Goal: Find specific page/section: Find specific page/section

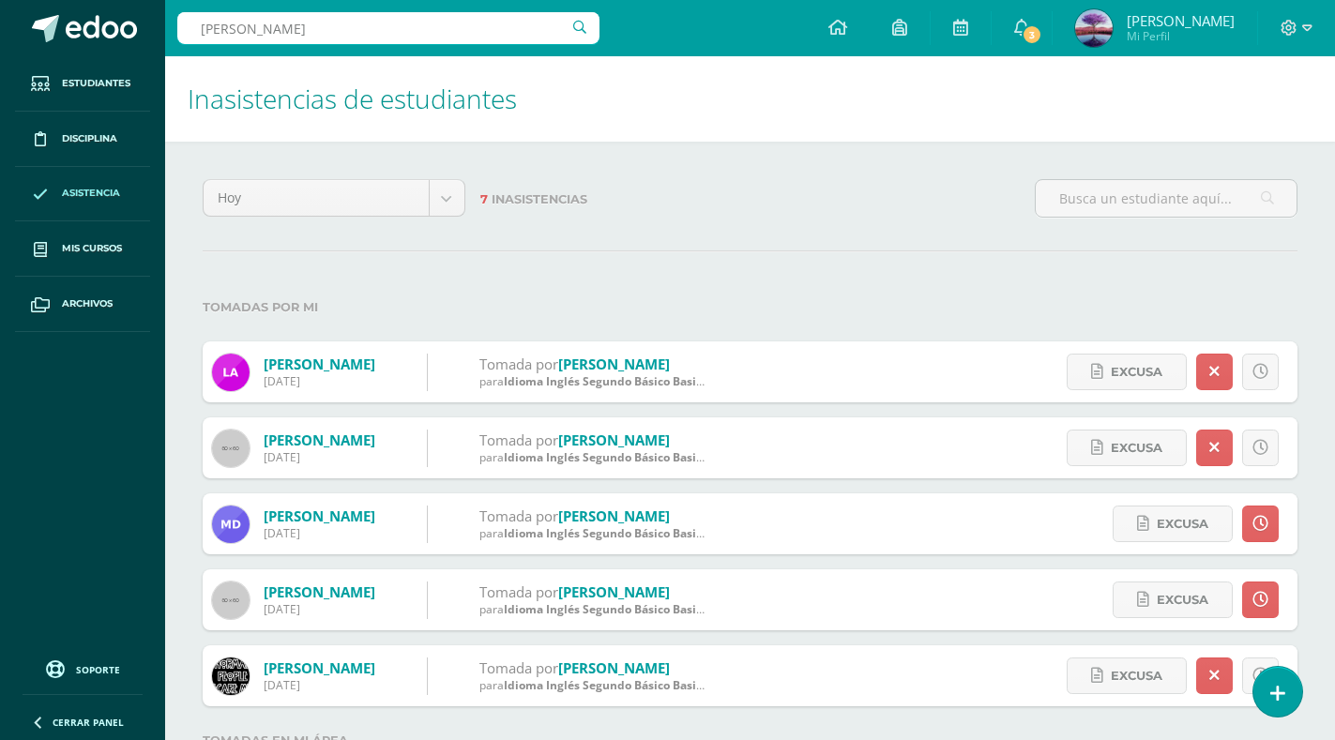
type input "[PERSON_NAME]"
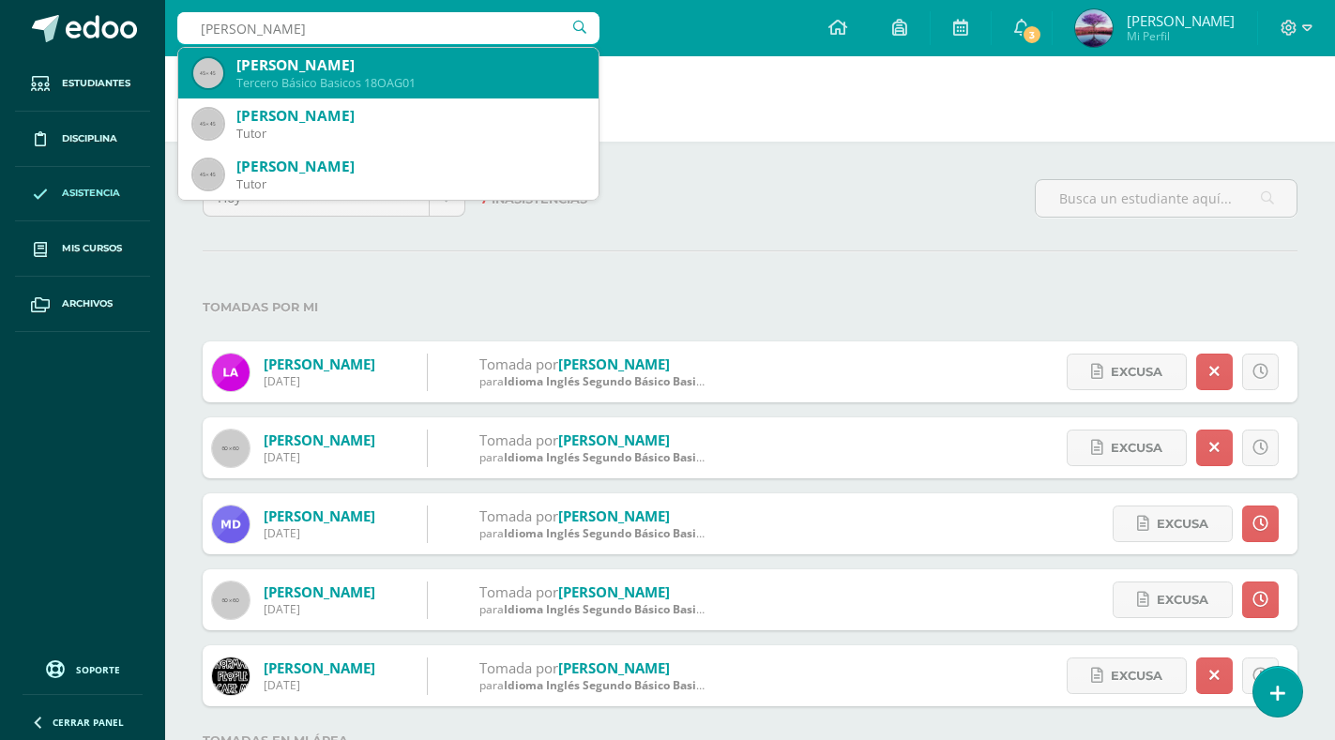
click at [326, 69] on div "[PERSON_NAME]" at bounding box center [409, 65] width 347 height 20
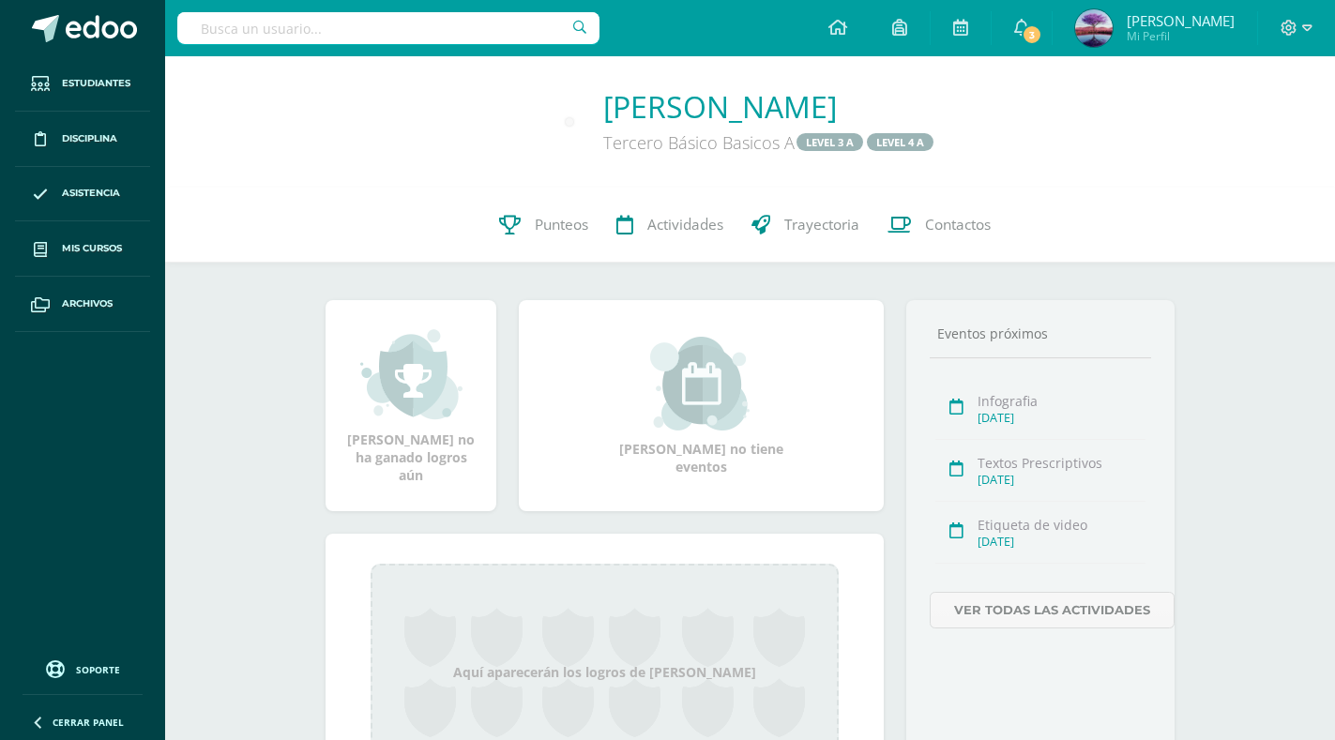
click at [321, 35] on input "text" at bounding box center [388, 28] width 422 height 32
type input "jacobo zahir"
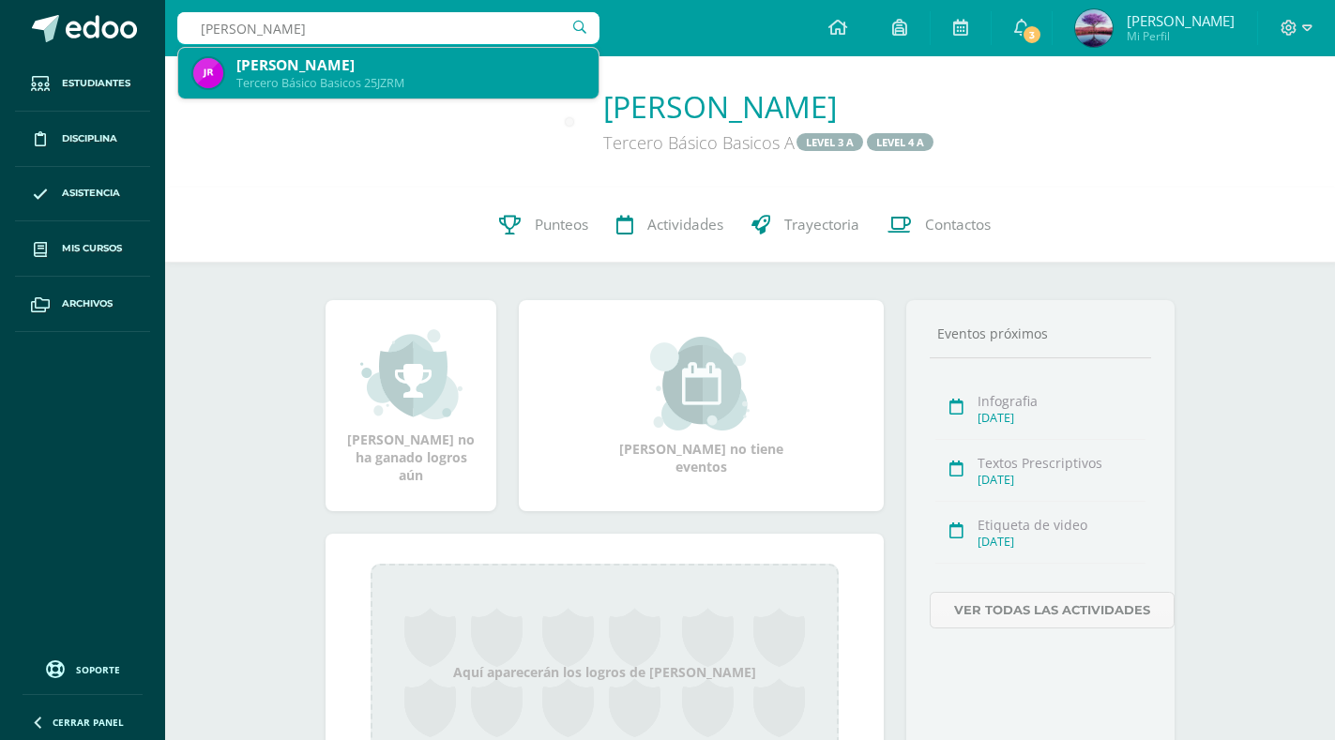
click at [394, 68] on div "Jacobo Zahir Rivera Morales" at bounding box center [409, 65] width 347 height 20
